Goal: Find specific page/section: Find specific page/section

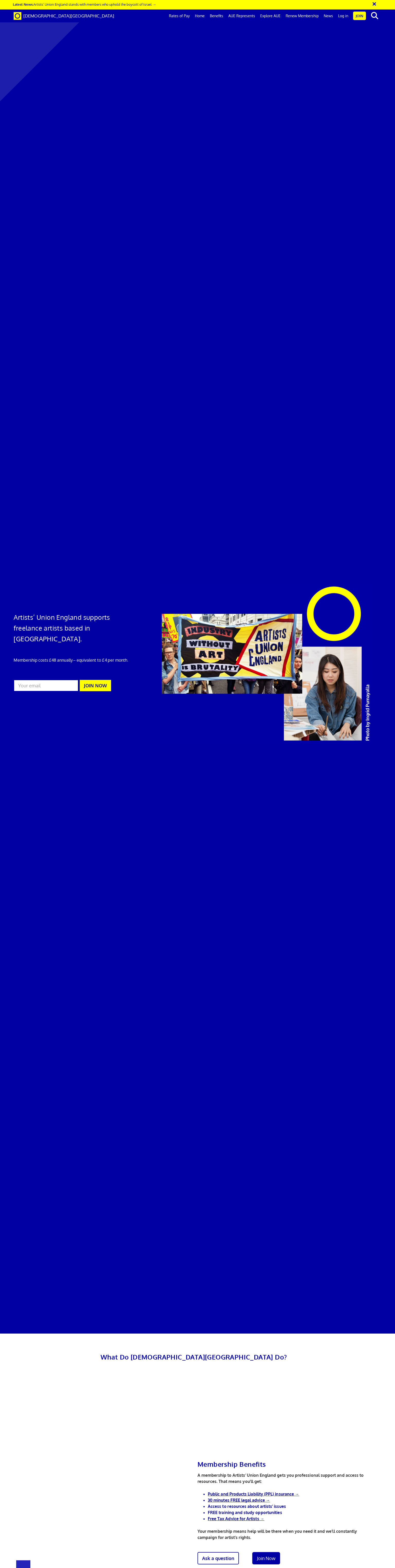
scroll to position [0, 4]
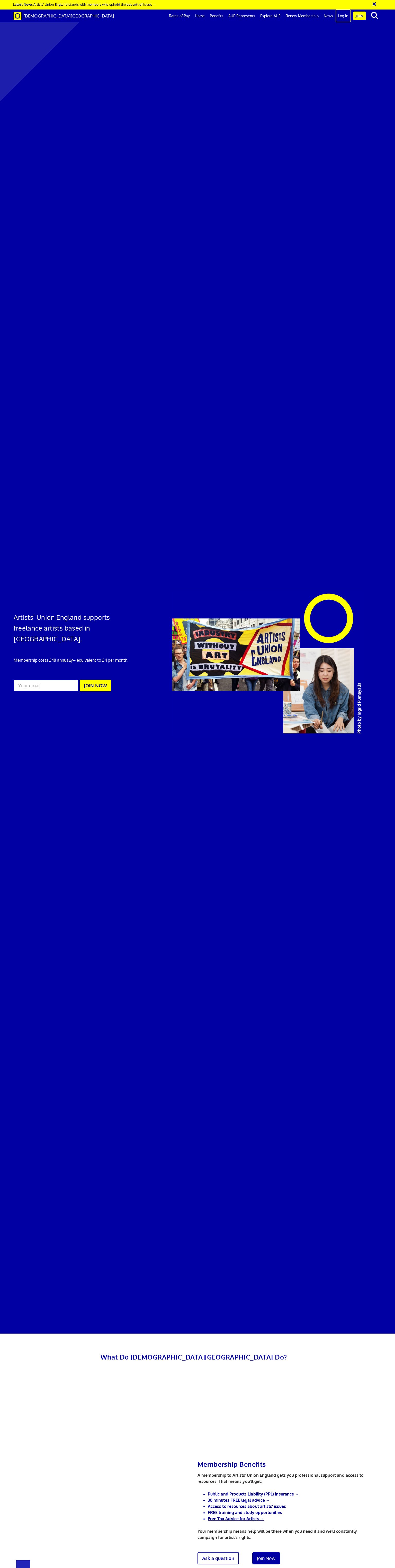
click at [341, 15] on link "Log in" at bounding box center [343, 16] width 15 height 13
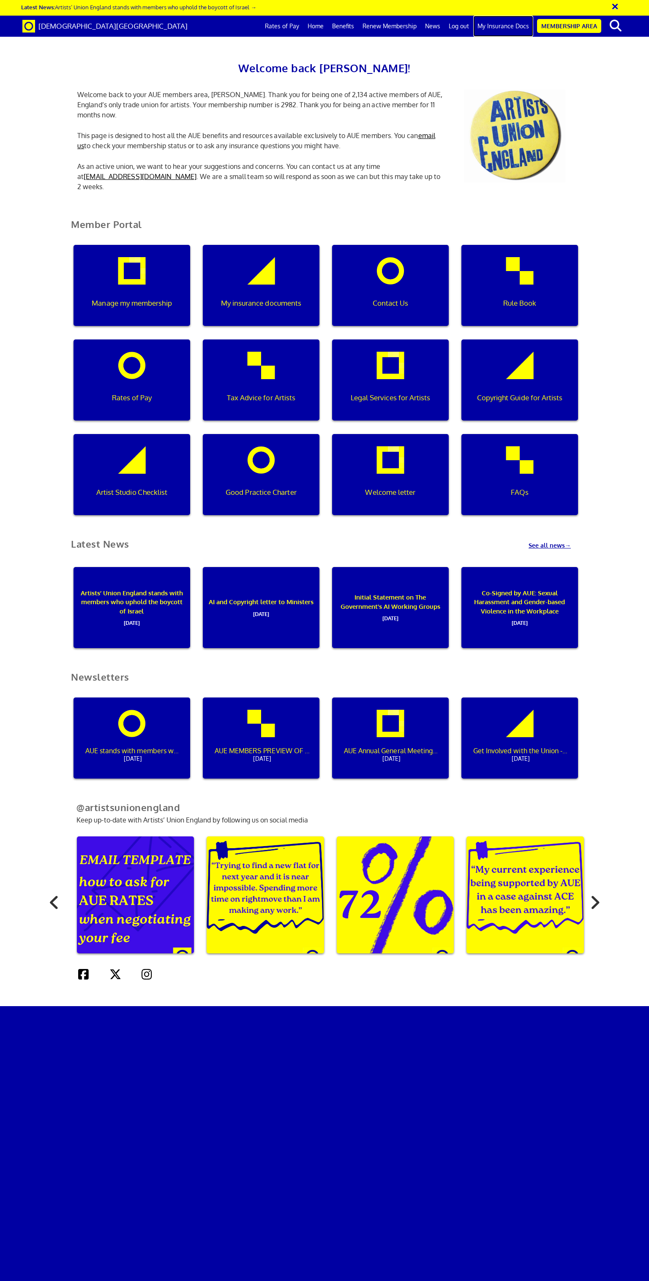
click at [489, 30] on link "My Insurance Docs" at bounding box center [503, 26] width 60 height 21
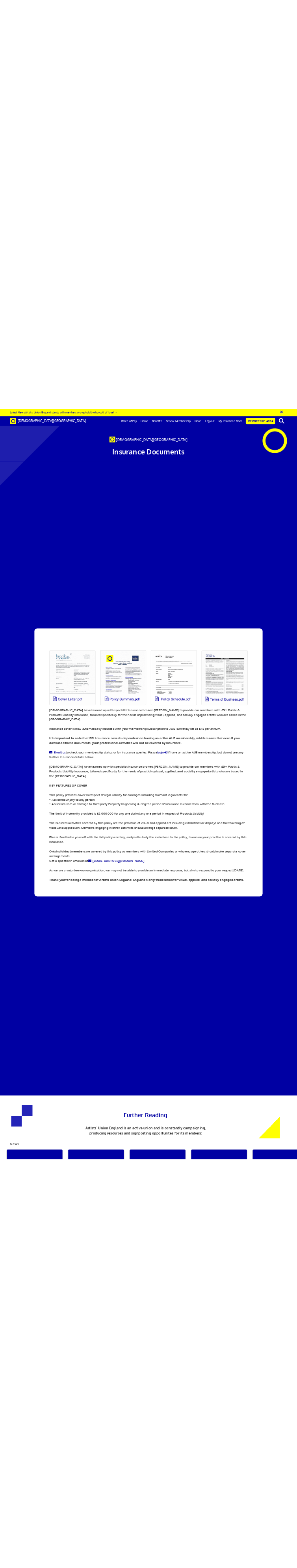
scroll to position [115, 0]
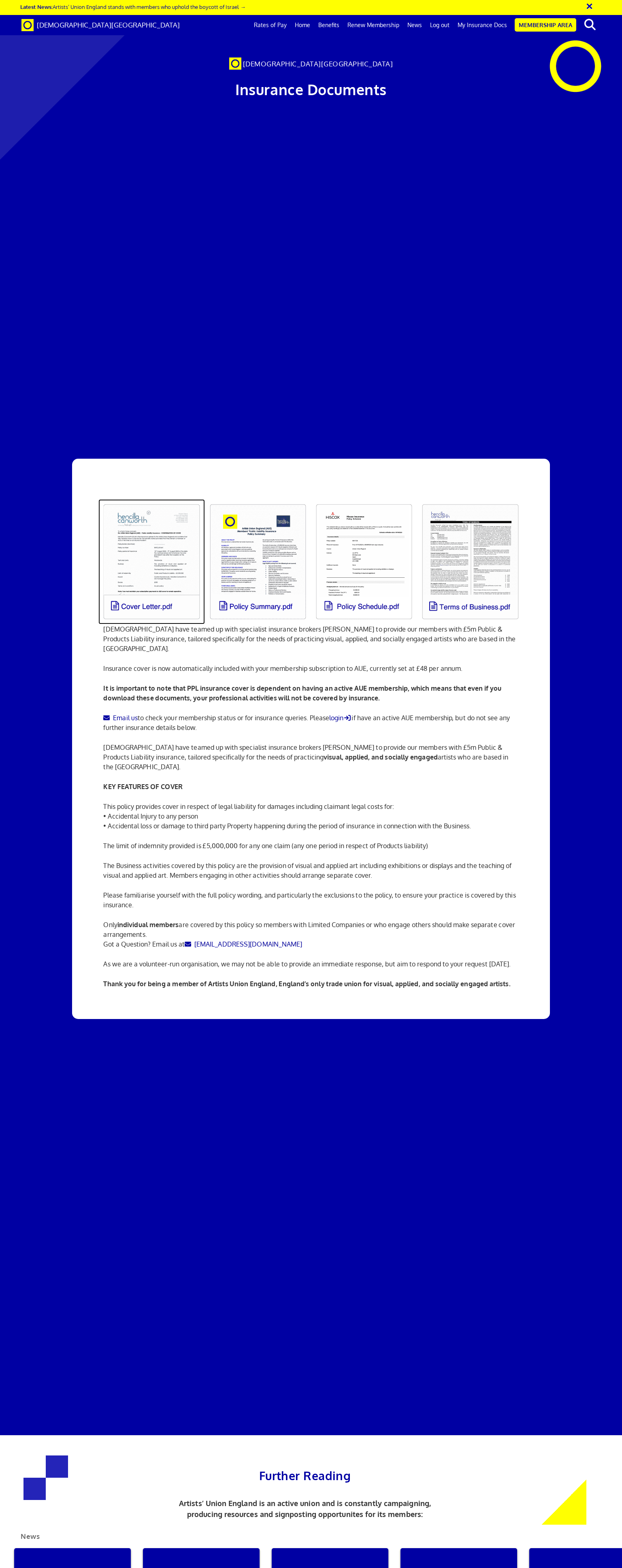
click at [150, 499] on link at bounding box center [151, 562] width 106 height 126
